Goal: Communication & Community: Answer question/provide support

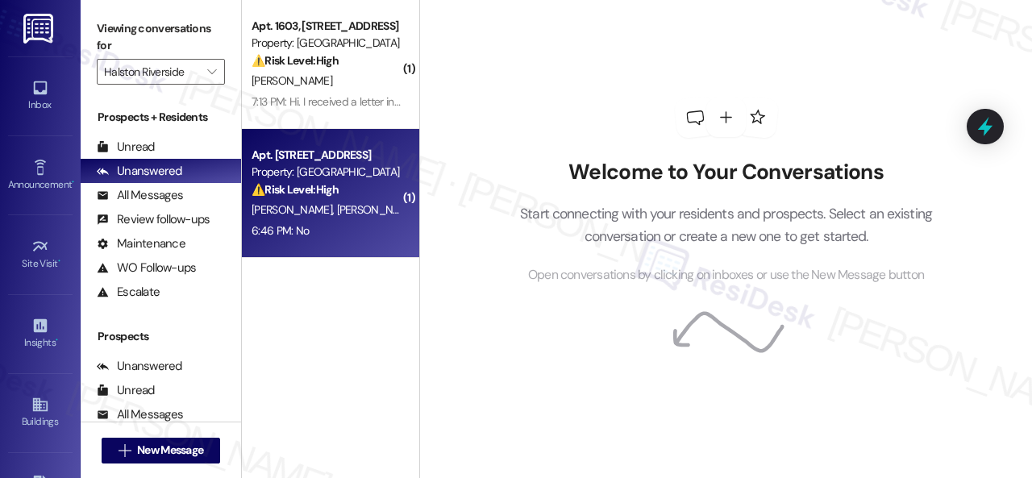
click at [356, 227] on div "6:46 PM: No 6:46 PM: No" at bounding box center [326, 231] width 152 height 20
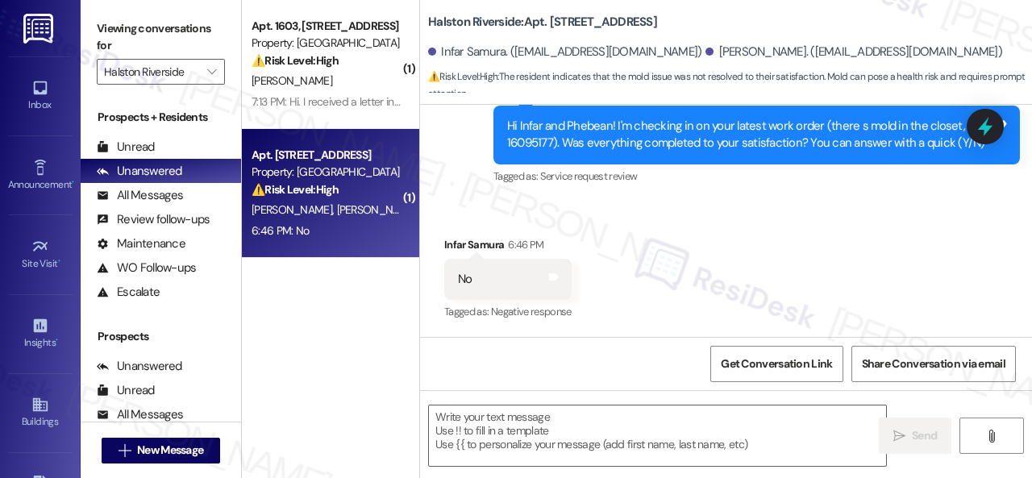
scroll to position [1717, 0]
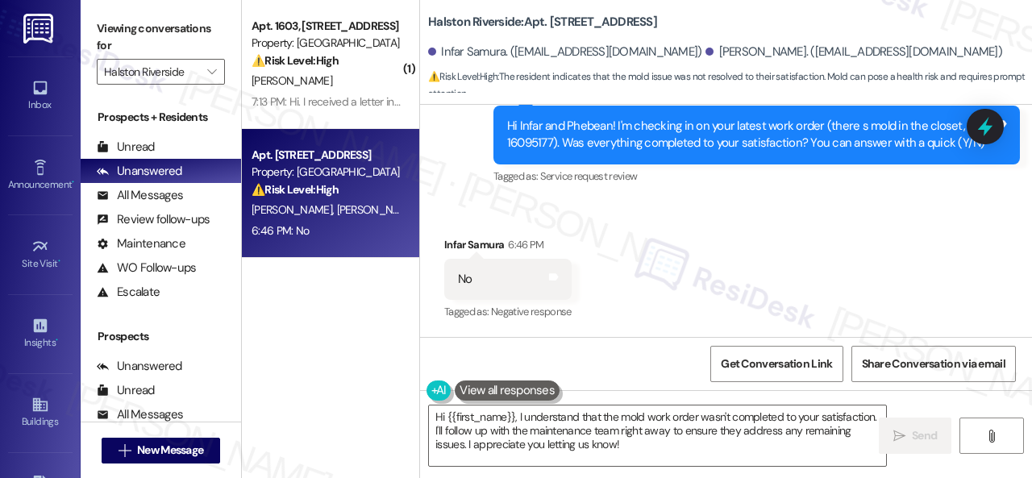
click at [480, 214] on div "Received via SMS Infar Samura 6:46 PM No Tags and notes Tagged as: Negative res…" at bounding box center [726, 268] width 612 height 136
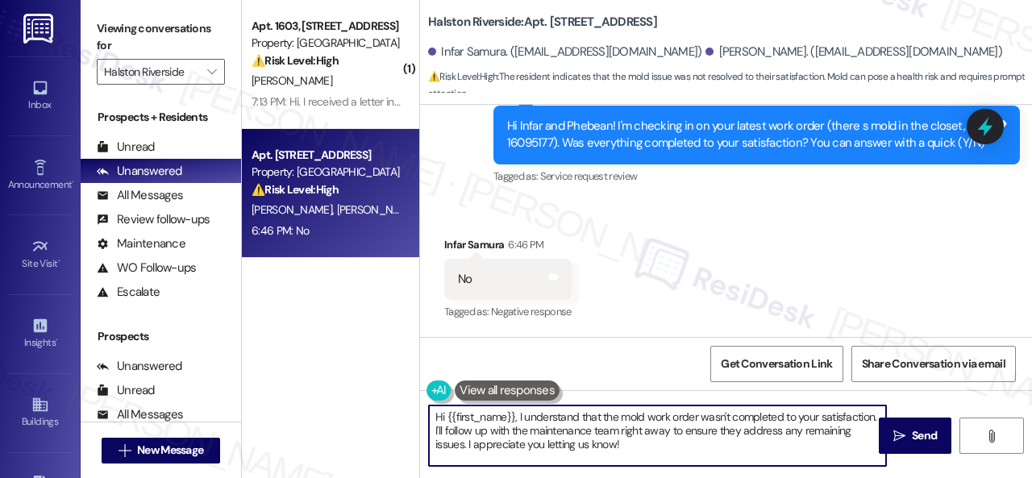
drag, startPoint x: 669, startPoint y: 448, endPoint x: 412, endPoint y: 420, distance: 258.7
click at [412, 420] on div "( 1 ) Apt. 1603, 1 Halston Riverside Property: [GEOGRAPHIC_DATA] ⚠️ Risk Level:…" at bounding box center [637, 239] width 790 height 478
paste textarea "I'm sorry that the work order wasn't completed to your satisfaction. Can you pl…"
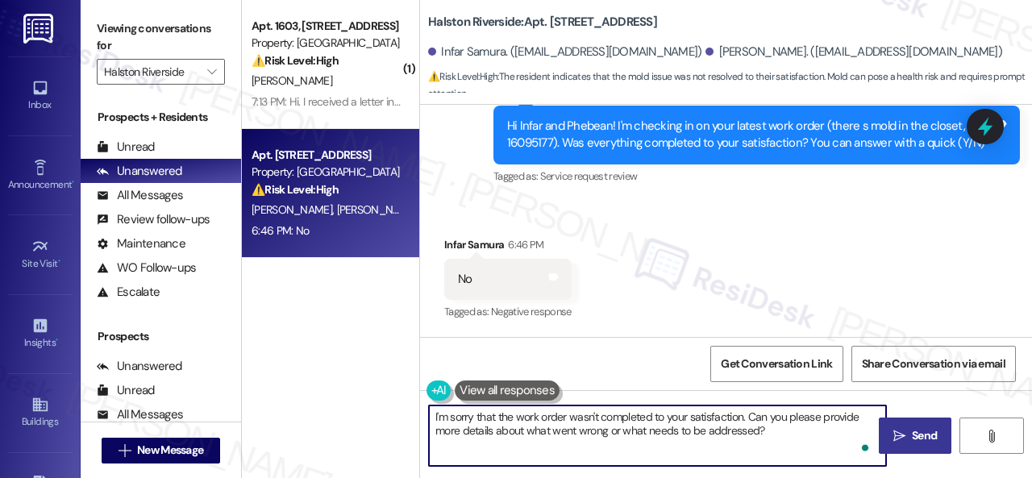
type textarea "I'm sorry that the work order wasn't completed to your satisfaction. Can you pl…"
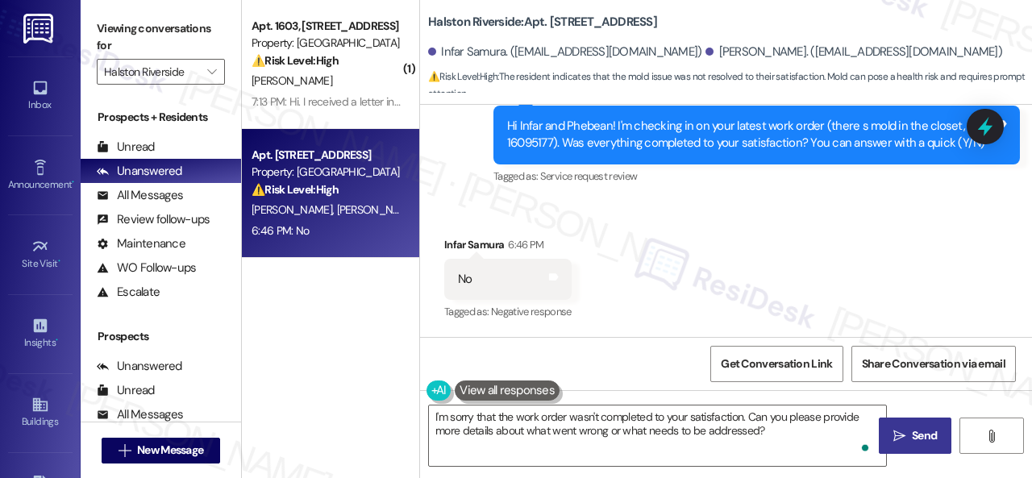
click at [900, 435] on span " Send" at bounding box center [915, 435] width 51 height 17
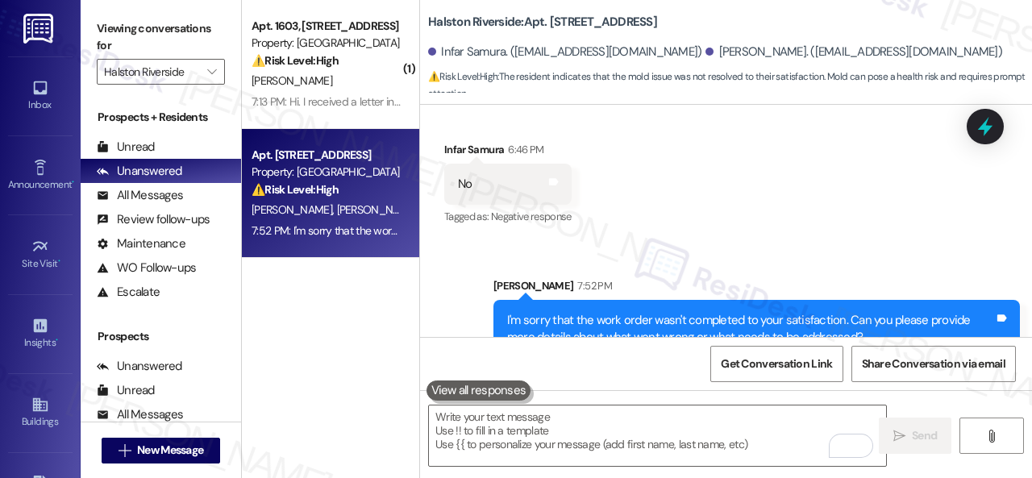
scroll to position [1848, 0]
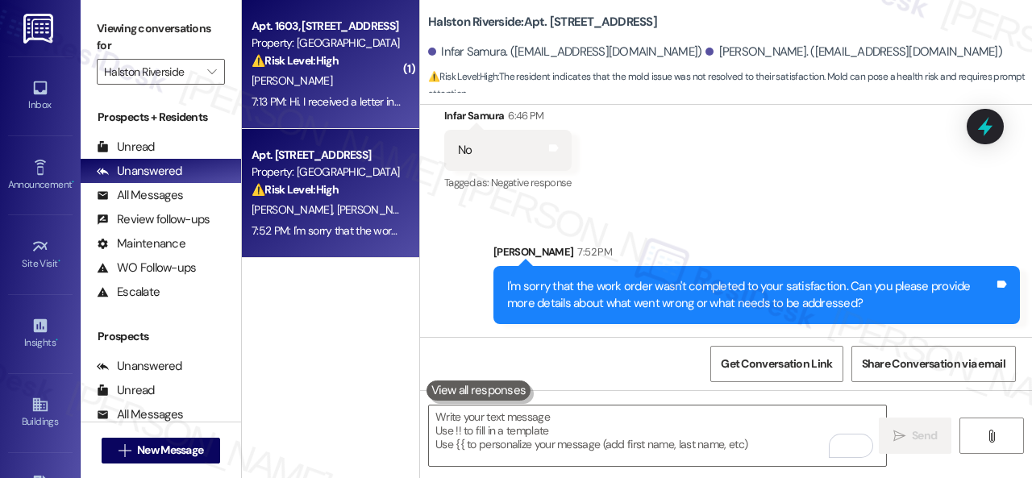
click at [361, 88] on div "[PERSON_NAME]" at bounding box center [326, 81] width 152 height 20
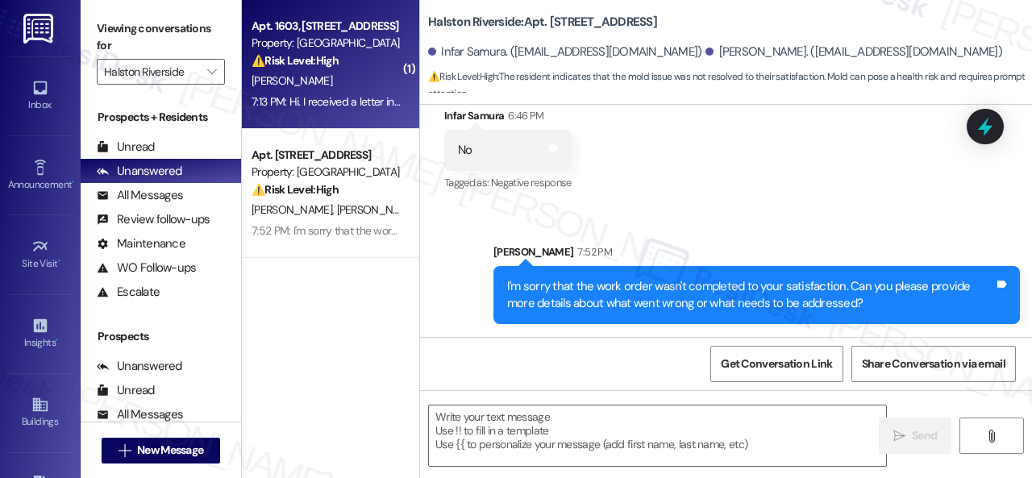
type textarea "Fetching suggested responses. Please feel free to read through the conversation…"
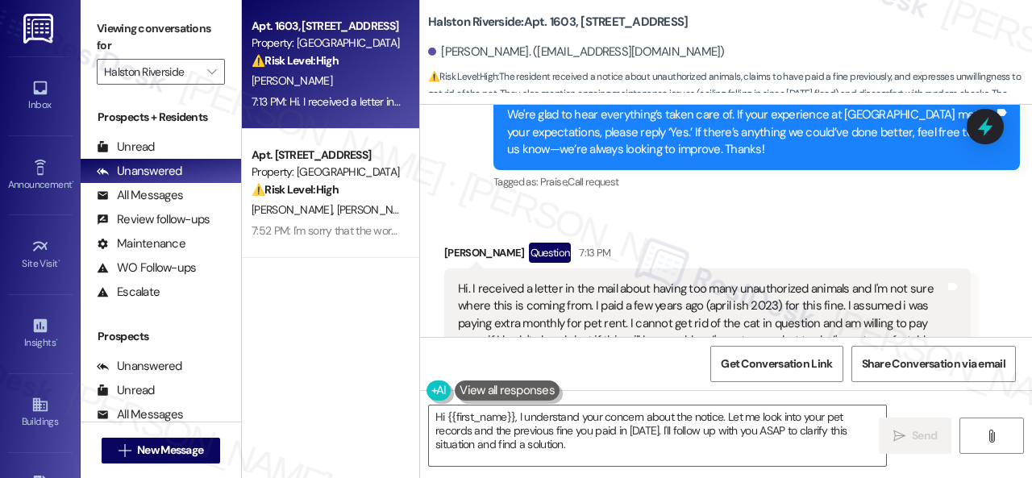
scroll to position [13835, 0]
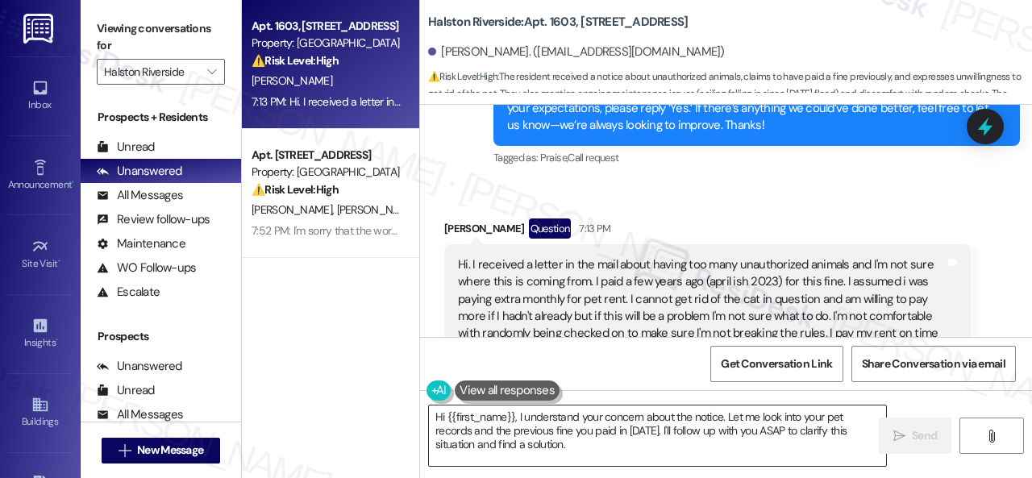
click at [803, 452] on textarea "Hi {{first_name}}, I understand your concern about the notice. Let me look into…" at bounding box center [657, 436] width 457 height 60
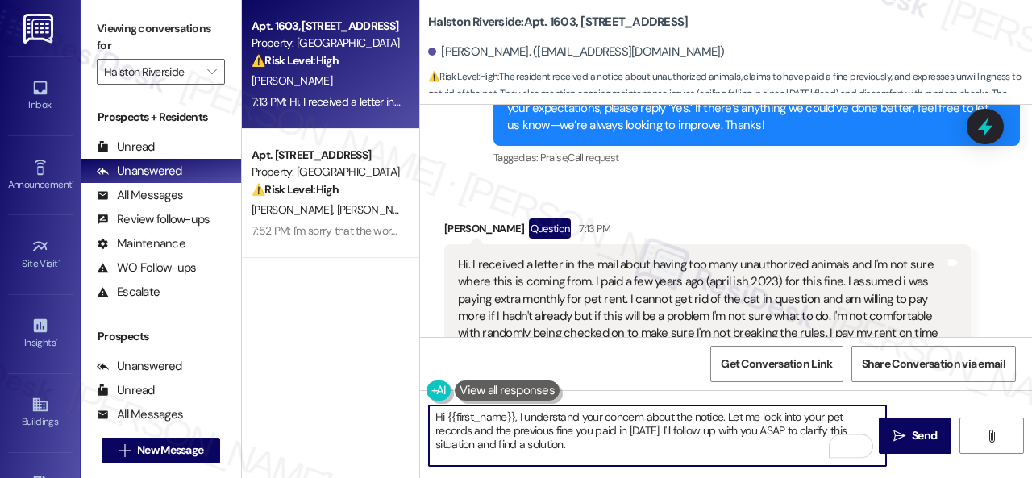
drag, startPoint x: 727, startPoint y: 420, endPoint x: 744, endPoint y: 462, distance: 44.9
click at [744, 462] on textarea "Hi {{first_name}}, I understand your concern about the notice. Let me look into…" at bounding box center [657, 436] width 457 height 60
paste textarea "I will forward your concern to the site team and get back to you as soon as I r…"
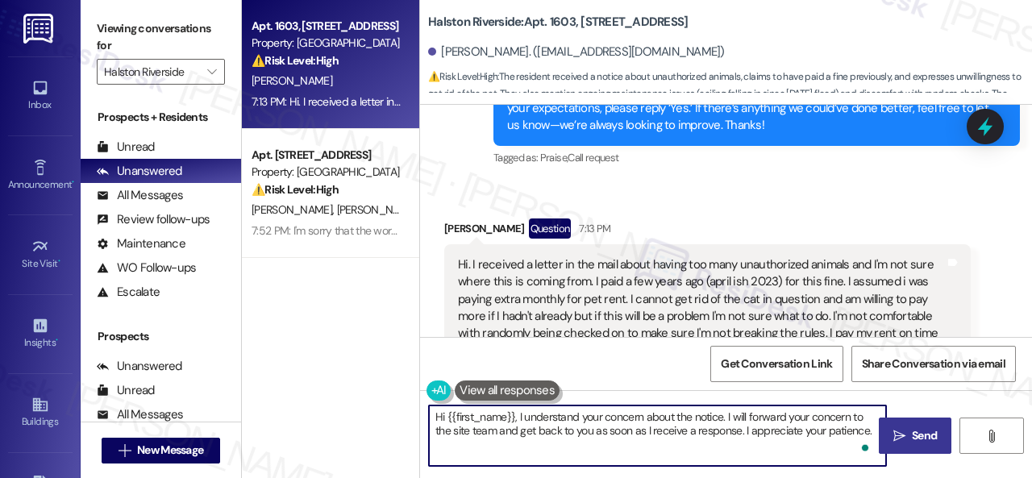
type textarea "Hi {{first_name}}, I understand your concern about the notice. I will forward y…"
click at [909, 427] on span "Send" at bounding box center [924, 435] width 31 height 17
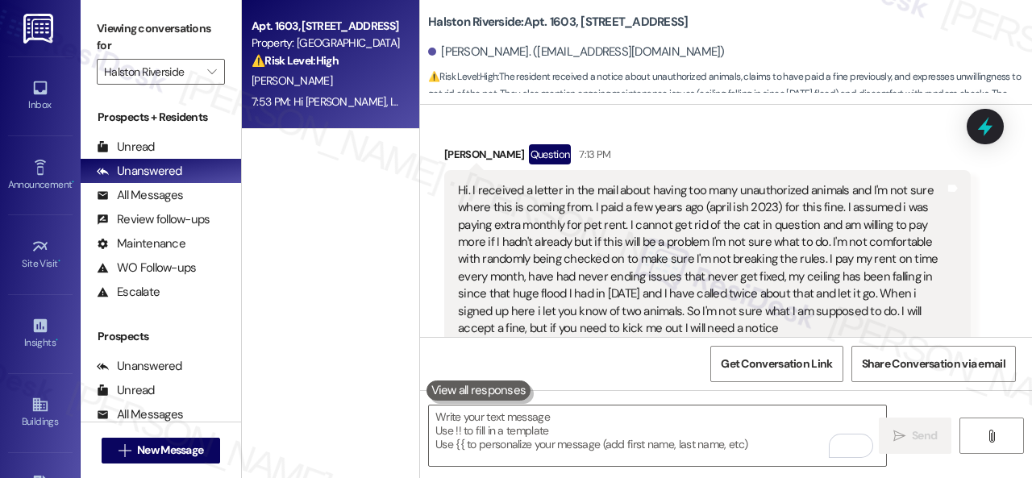
scroll to position [13884, 0]
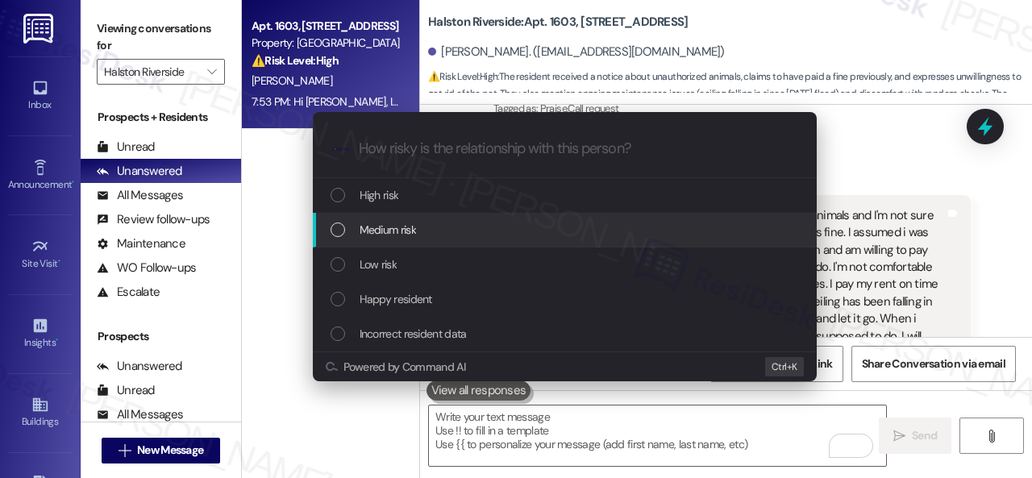
click at [379, 227] on span "Medium risk" at bounding box center [388, 230] width 56 height 18
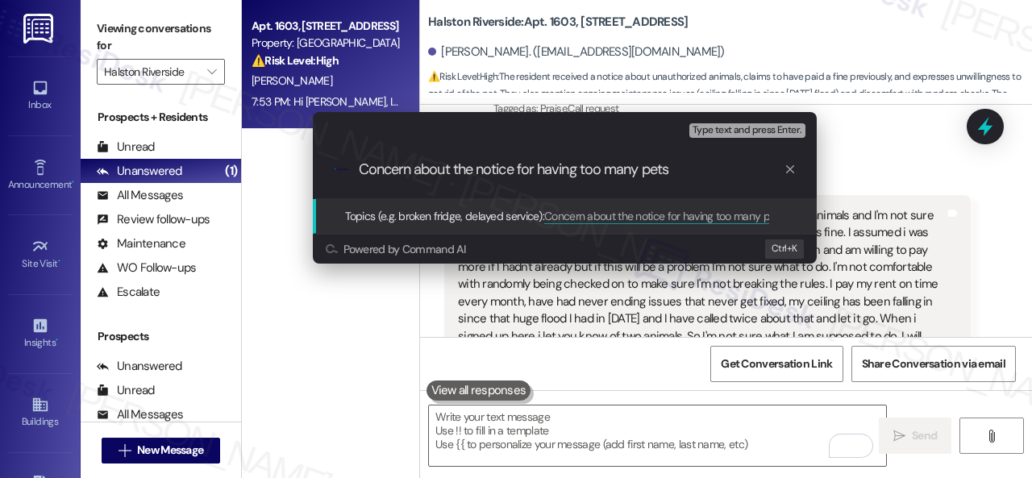
type input "Concern about the notice for having too many pets."
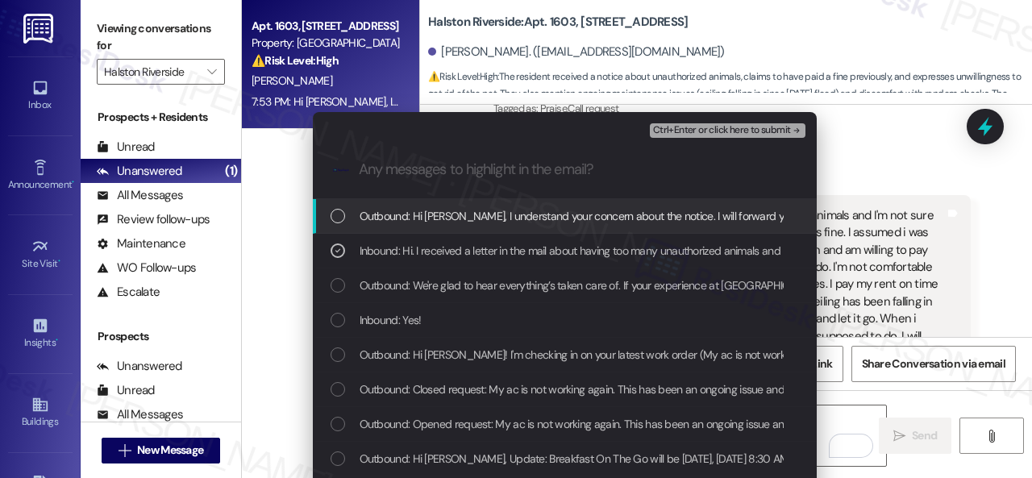
click at [700, 136] on span "Ctrl+Enter or click here to submit" at bounding box center [722, 130] width 138 height 11
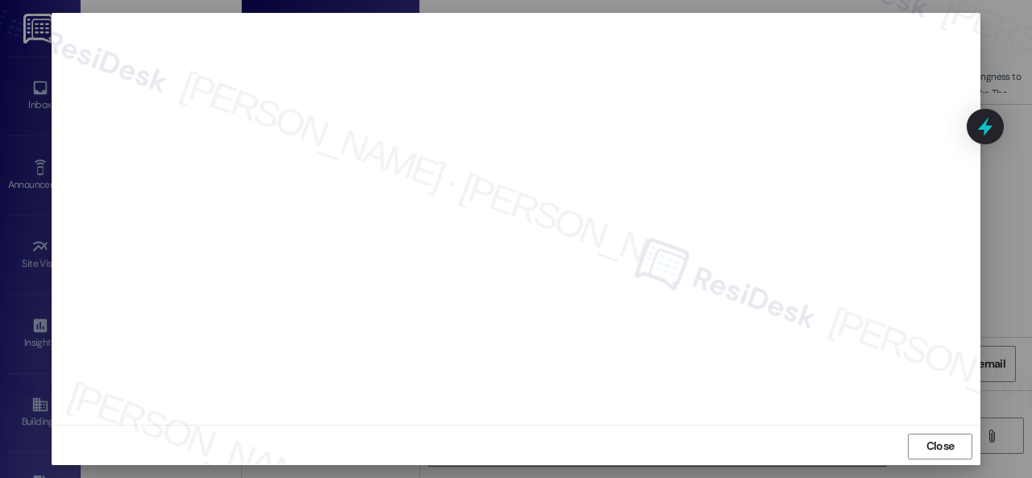
scroll to position [20, 0]
click at [963, 446] on button "Close" at bounding box center [940, 445] width 65 height 26
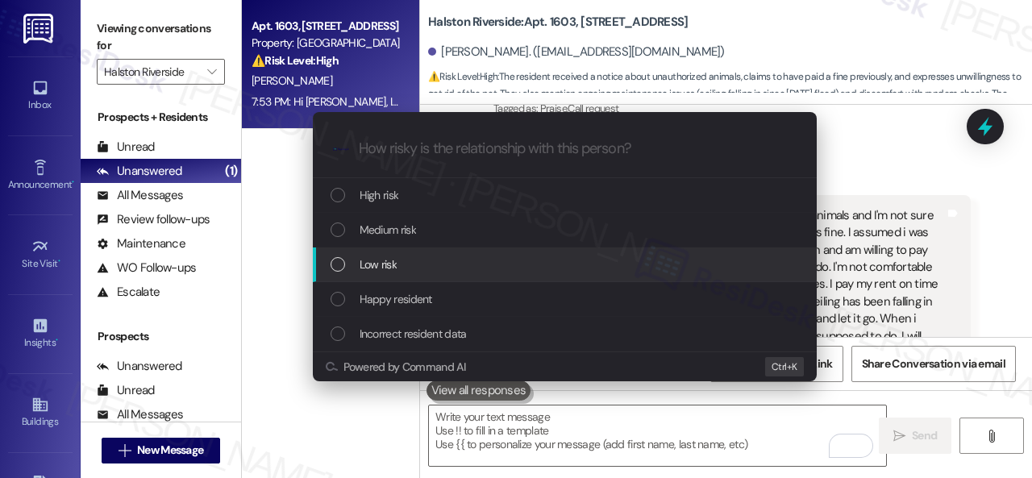
click at [381, 271] on span "Low risk" at bounding box center [378, 265] width 37 height 18
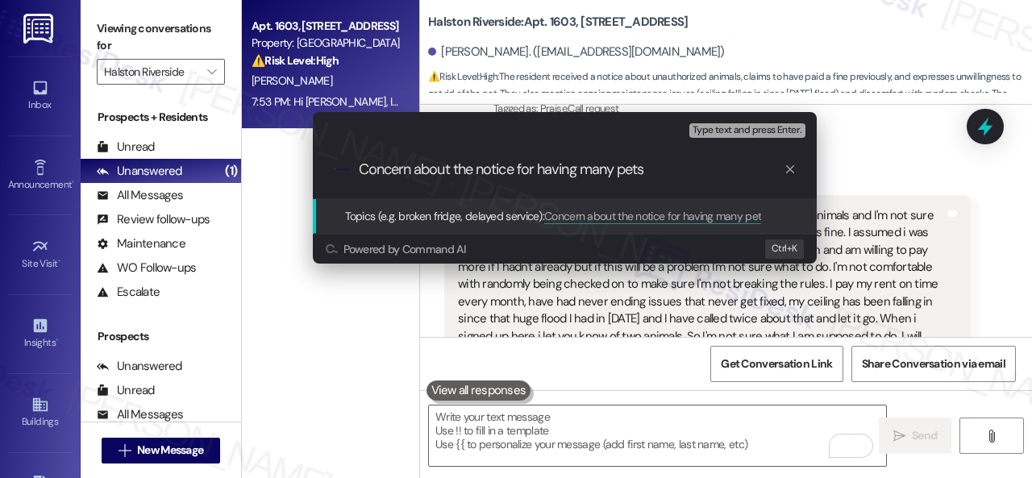
type input "Concern about the notice for having many pets."
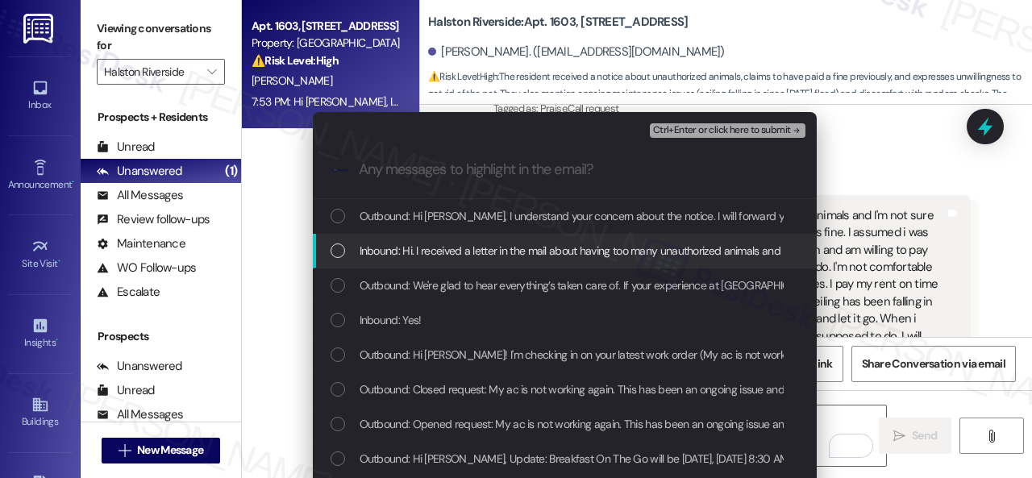
drag, startPoint x: 411, startPoint y: 254, endPoint x: 434, endPoint y: 240, distance: 26.8
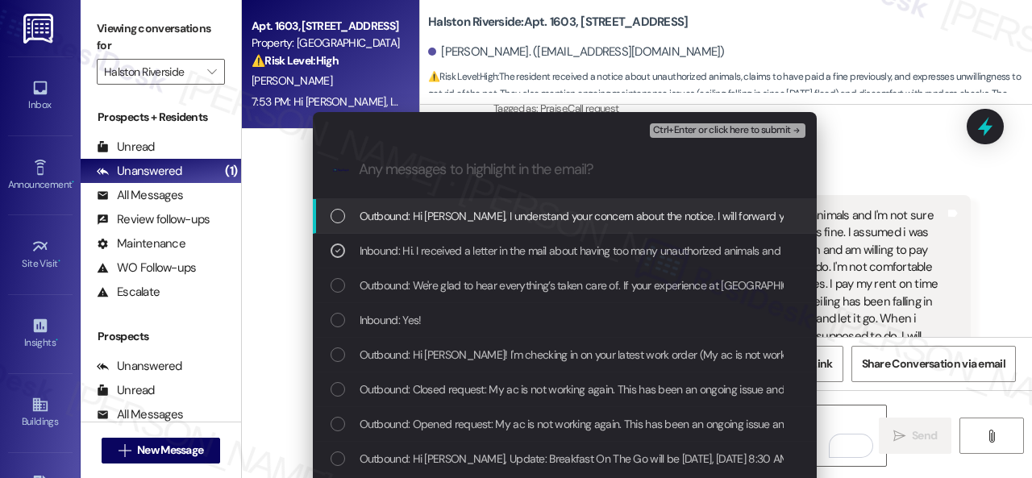
click at [674, 131] on span "Ctrl+Enter or click here to submit" at bounding box center [722, 130] width 138 height 11
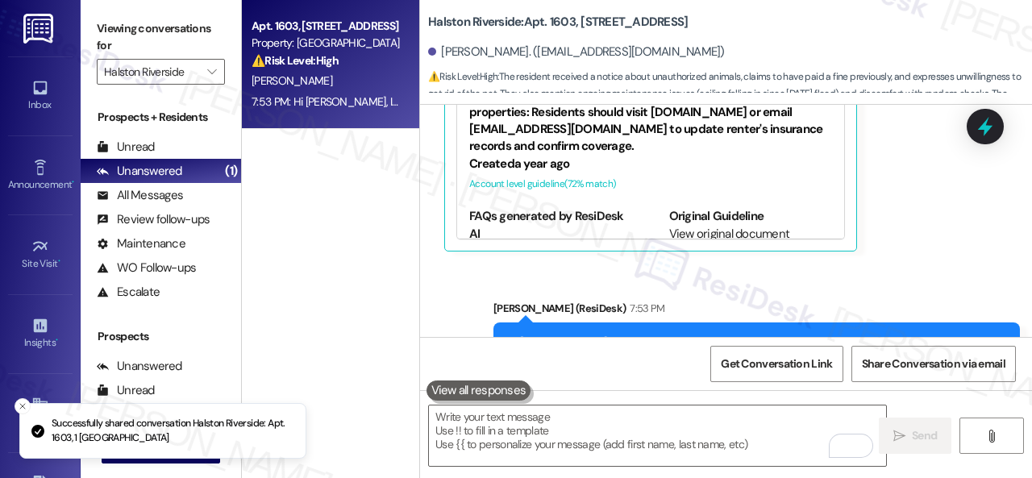
scroll to position [14174, 0]
